Goal: Task Accomplishment & Management: Use online tool/utility

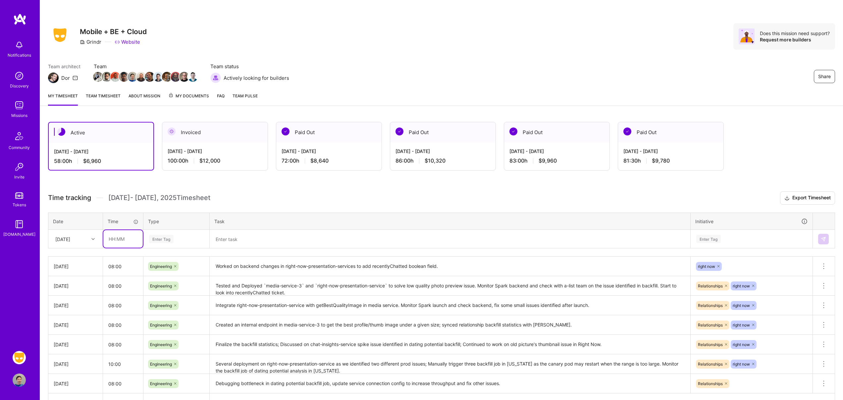
click at [125, 237] on input "text" at bounding box center [122, 239] width 39 height 18
type input "08:00"
type input "engi"
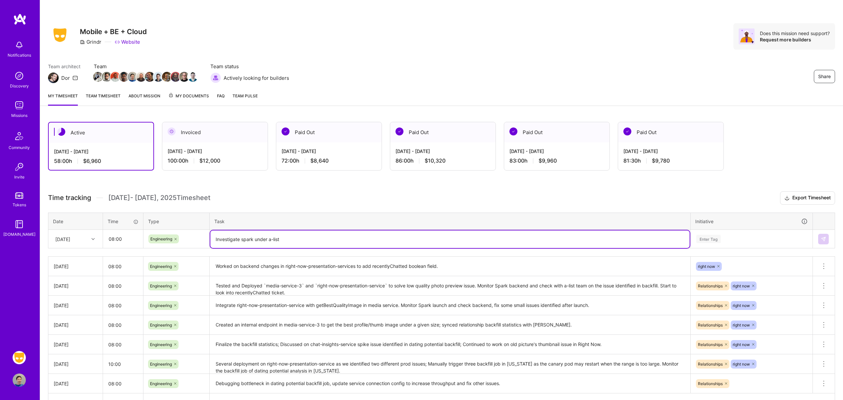
click at [239, 239] on textarea "Investigate spark under a-list" at bounding box center [449, 239] width 479 height 18
type textarea "Investigate no spark click under a-list issue; work on right-now unread count f…"
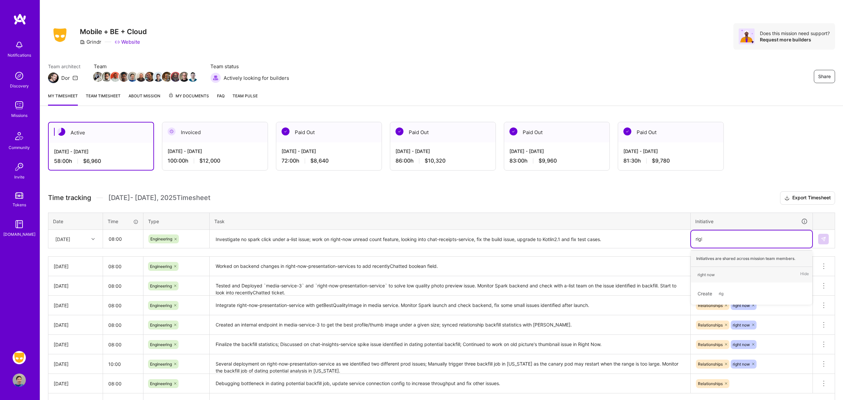
type input "right"
type input "e"
type input "back"
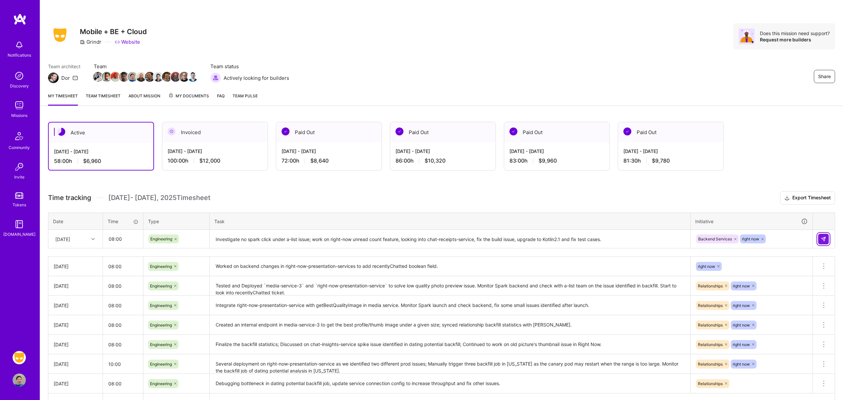
click at [822, 238] on img at bounding box center [822, 238] width 5 height 5
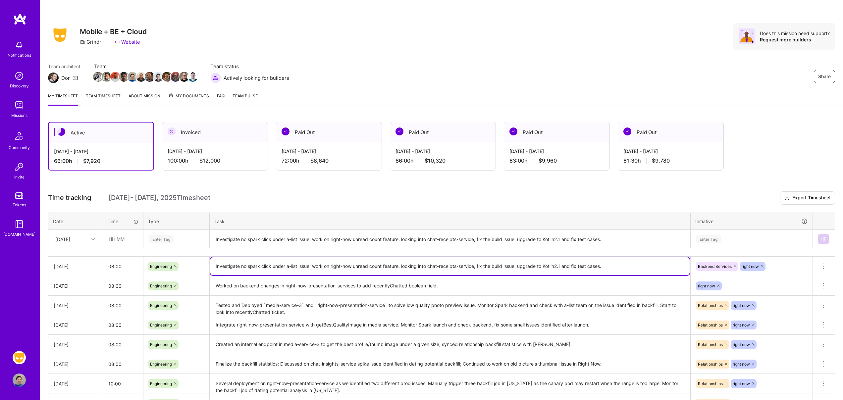
click at [614, 265] on textarea "Investigate no spark click under a-list issue; work on right-now unread count f…" at bounding box center [449, 266] width 479 height 18
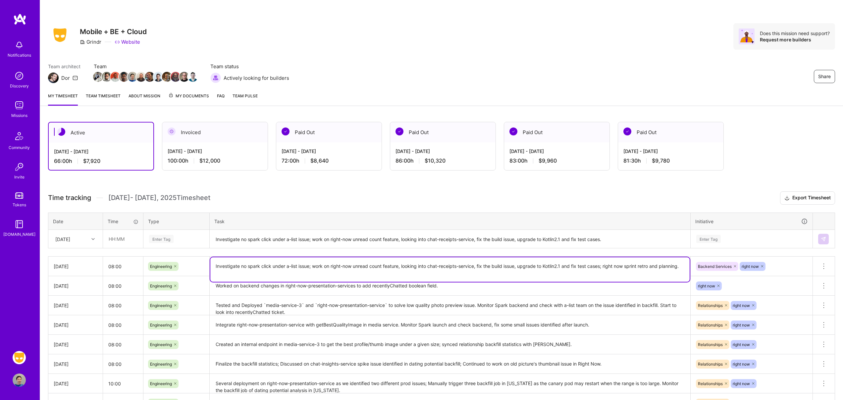
type textarea "Investigate no spark click under a-list issue; work on right-now unread count f…"
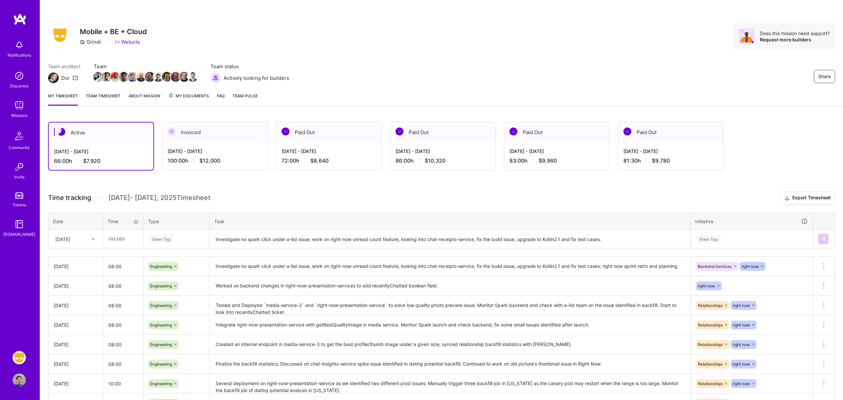
click at [433, 197] on h3 "Time tracking Aug 1 - Aug 15 , 2025 Timesheet Export Timesheet" at bounding box center [441, 197] width 787 height 13
click at [110, 98] on link "Team timesheet" at bounding box center [103, 98] width 35 height 13
